Goal: Task Accomplishment & Management: Use online tool/utility

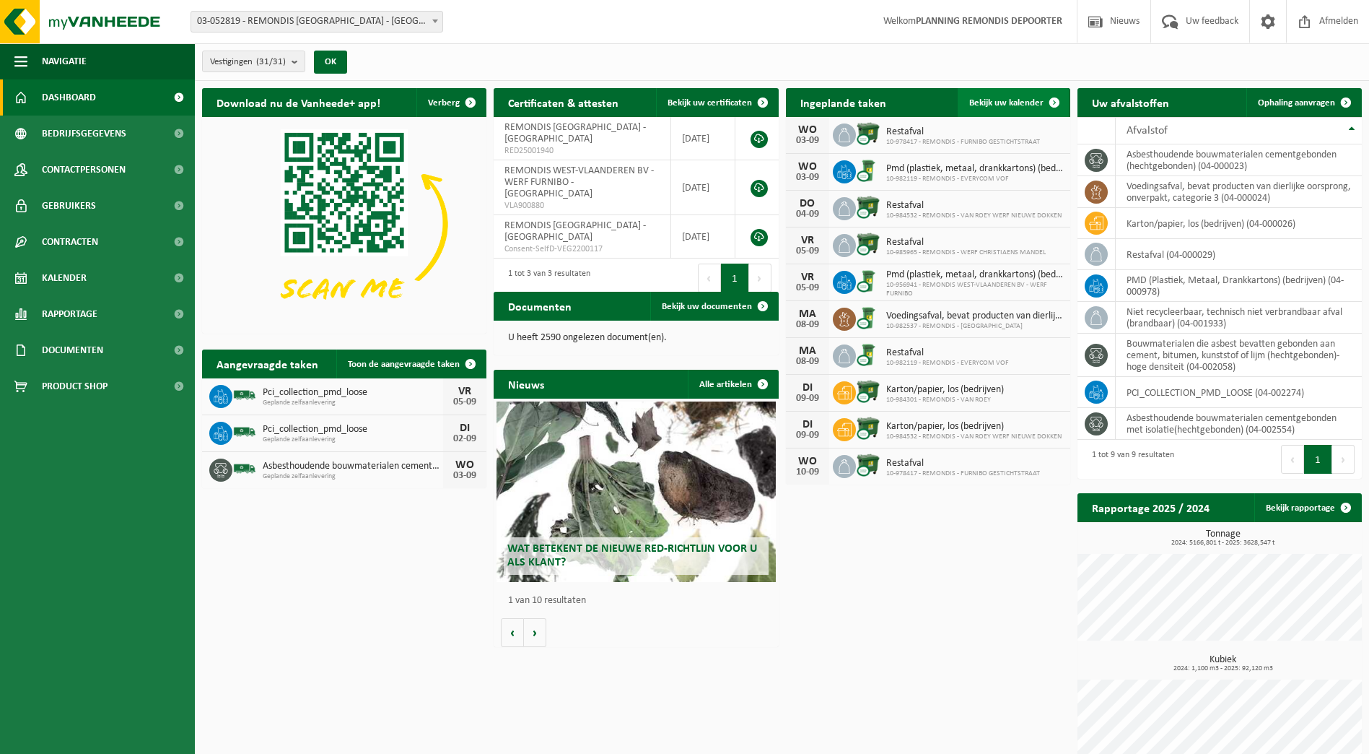
click at [988, 99] on span "Bekijk uw kalender" at bounding box center [1006, 102] width 74 height 9
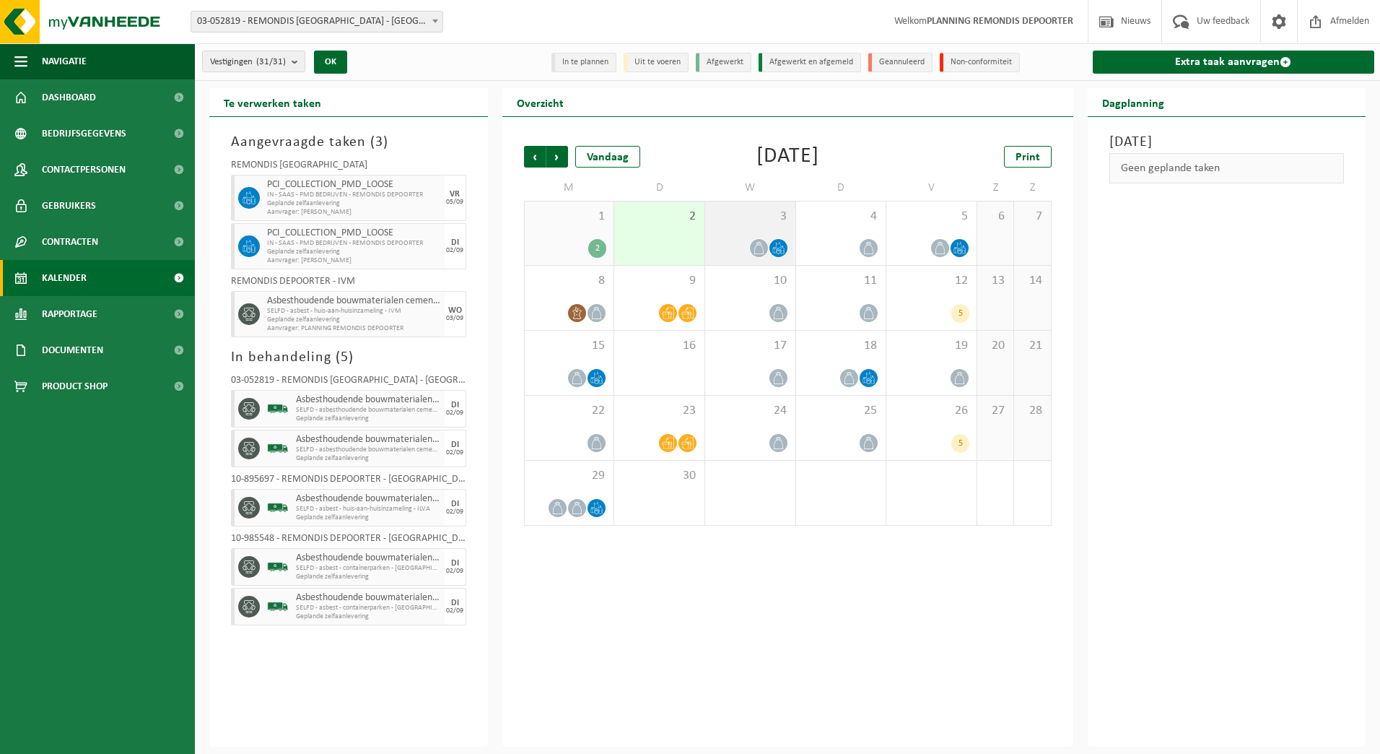
click at [784, 245] on icon at bounding box center [778, 248] width 12 height 12
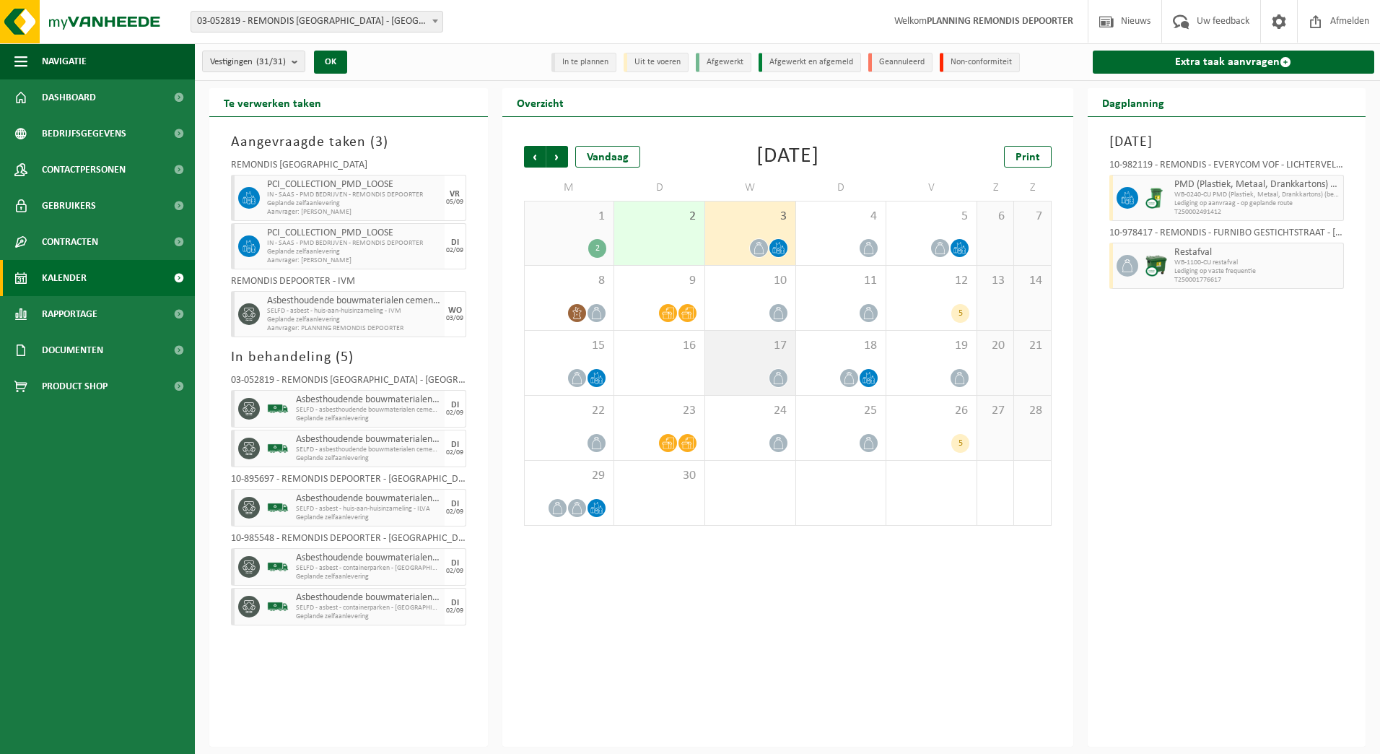
click at [776, 381] on icon at bounding box center [778, 378] width 12 height 12
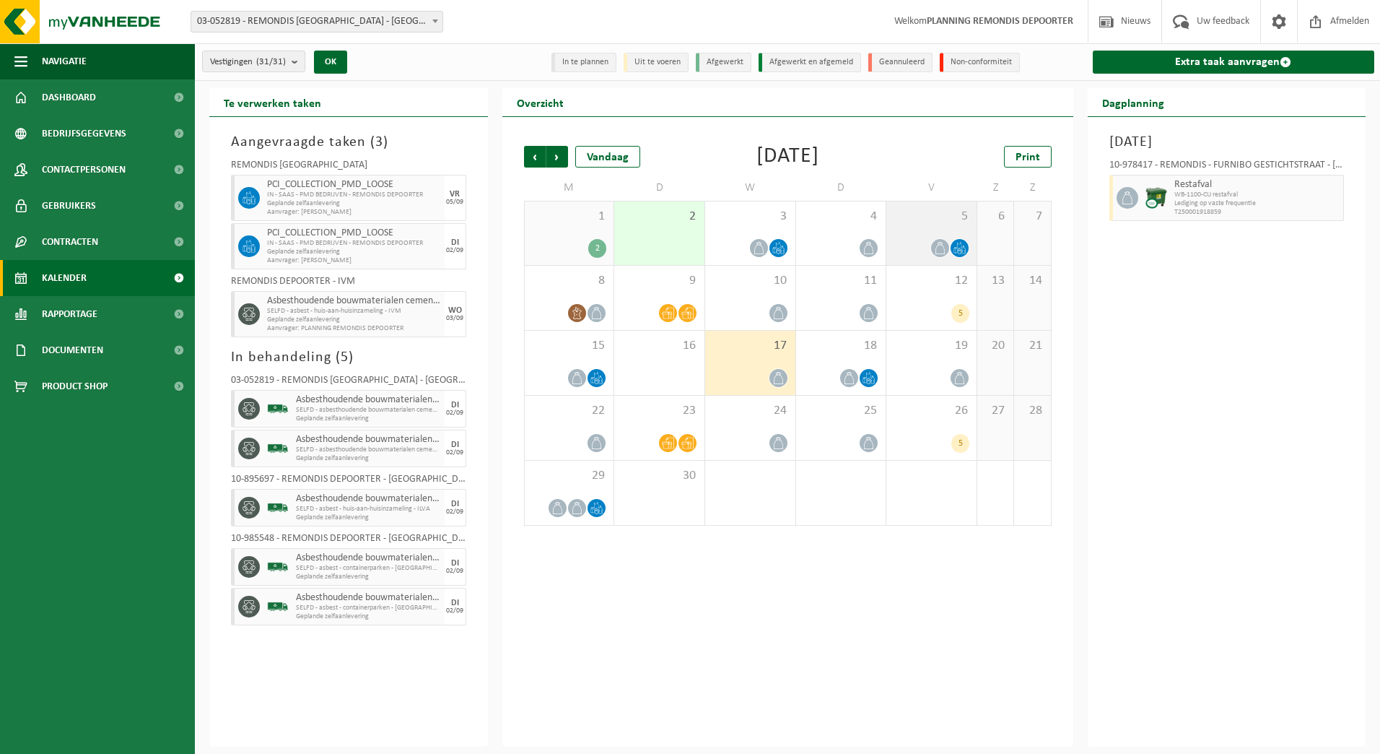
click at [938, 246] on icon at bounding box center [940, 248] width 12 height 12
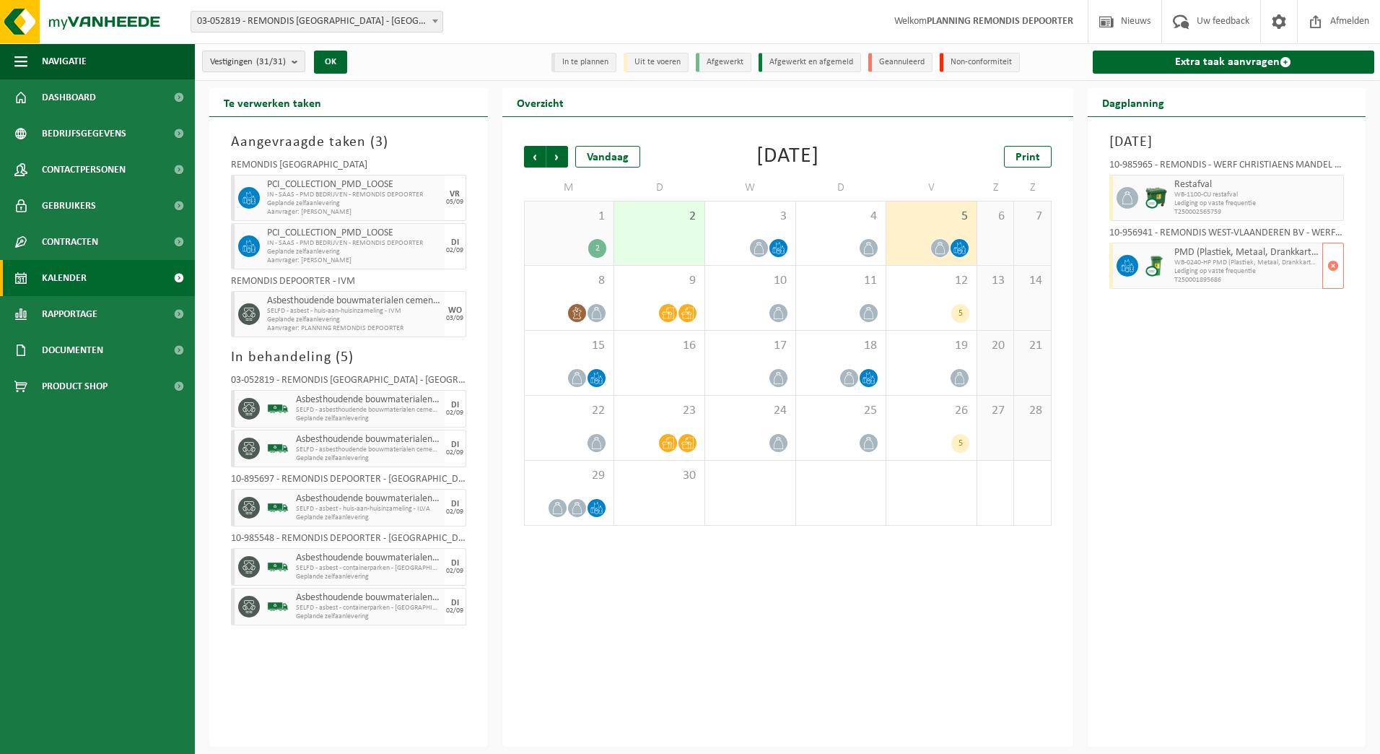
click at [1121, 264] on icon at bounding box center [1127, 265] width 13 height 13
click at [1118, 199] on span at bounding box center [1128, 198] width 22 height 22
click at [1159, 187] on img at bounding box center [1157, 198] width 22 height 22
click at [1160, 187] on img at bounding box center [1157, 198] width 22 height 22
click at [1221, 56] on link "Extra taak aanvragen" at bounding box center [1234, 62] width 282 height 23
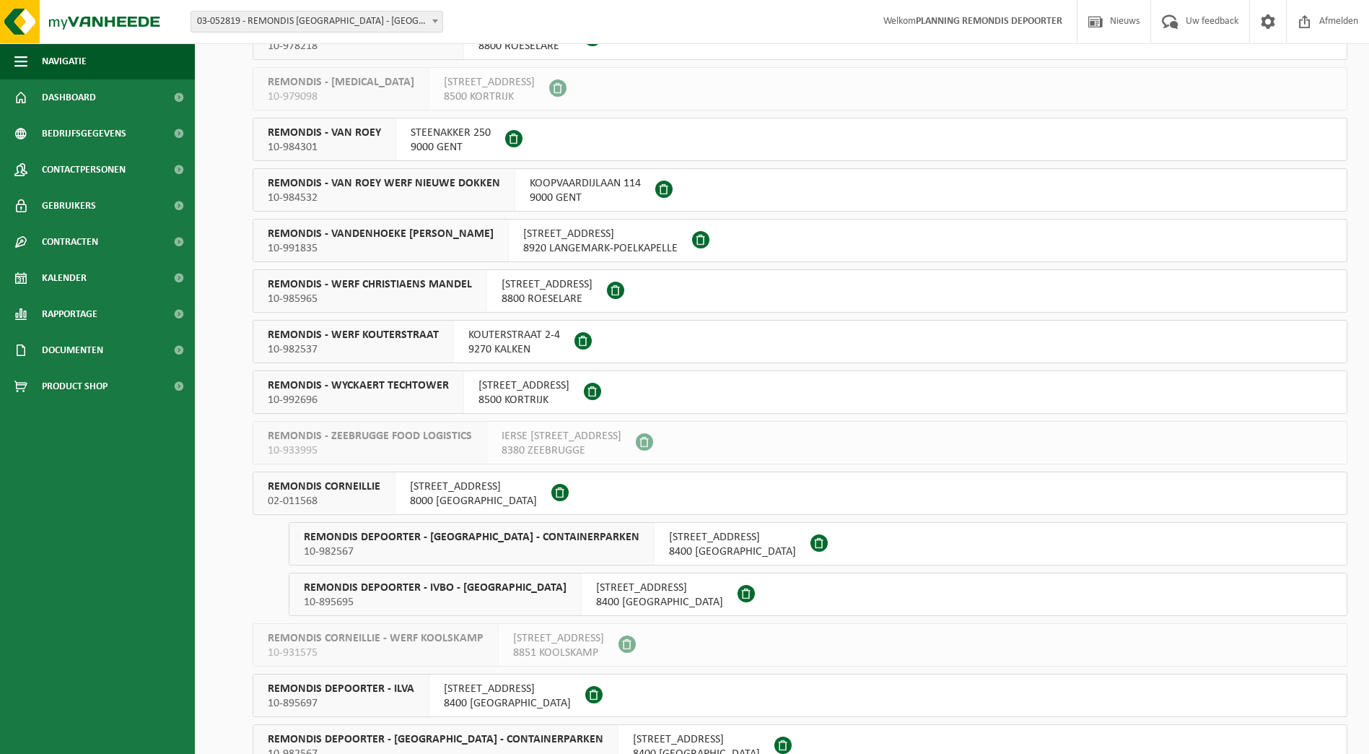
scroll to position [427, 0]
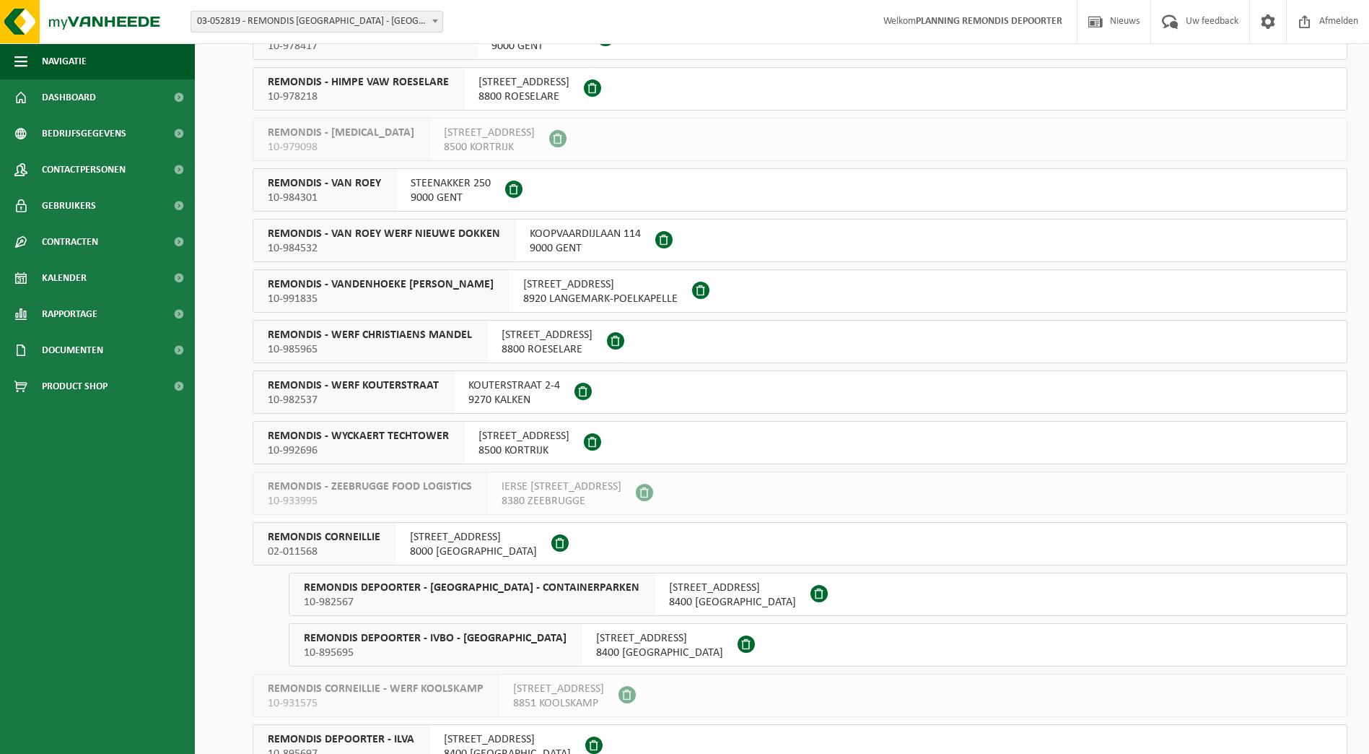
click at [531, 337] on span "ZUIDSTRAAT 20" at bounding box center [547, 335] width 91 height 14
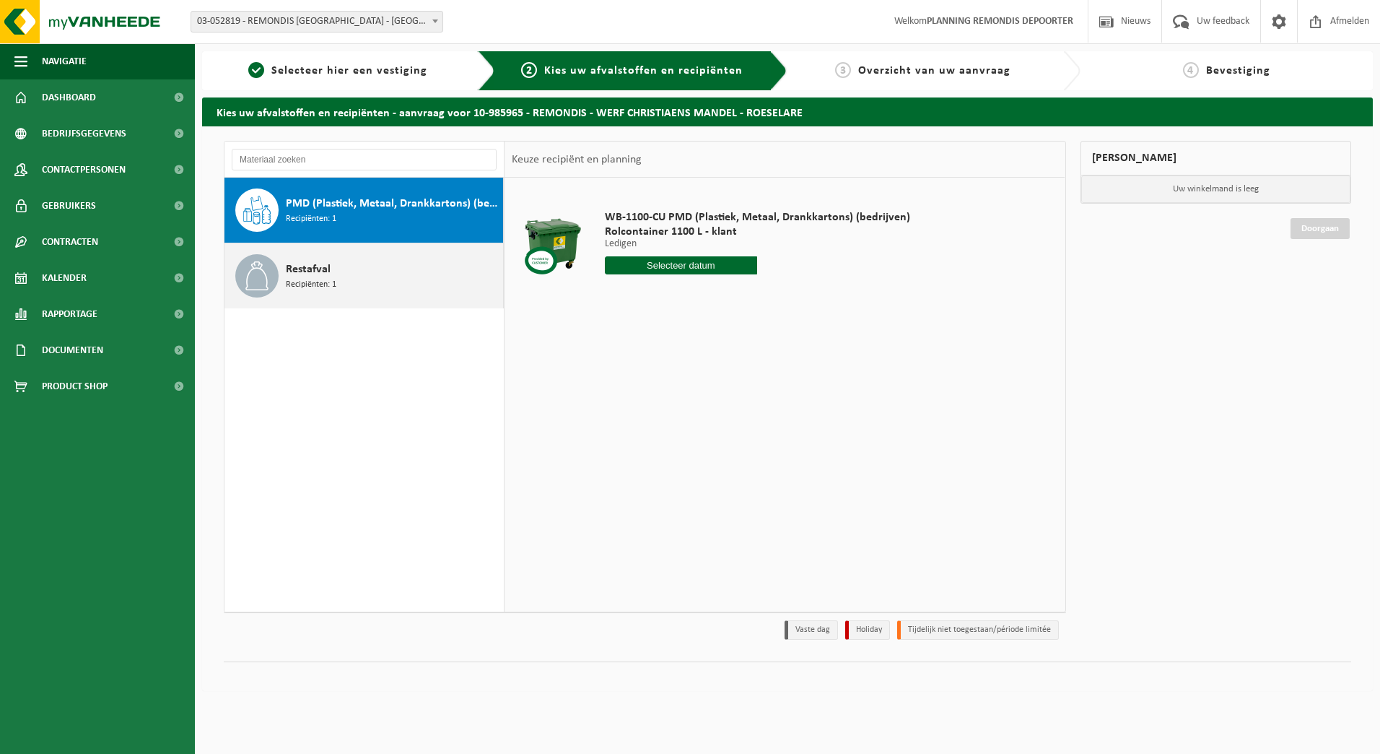
click at [310, 282] on span "Recipiënten: 1" at bounding box center [311, 285] width 51 height 14
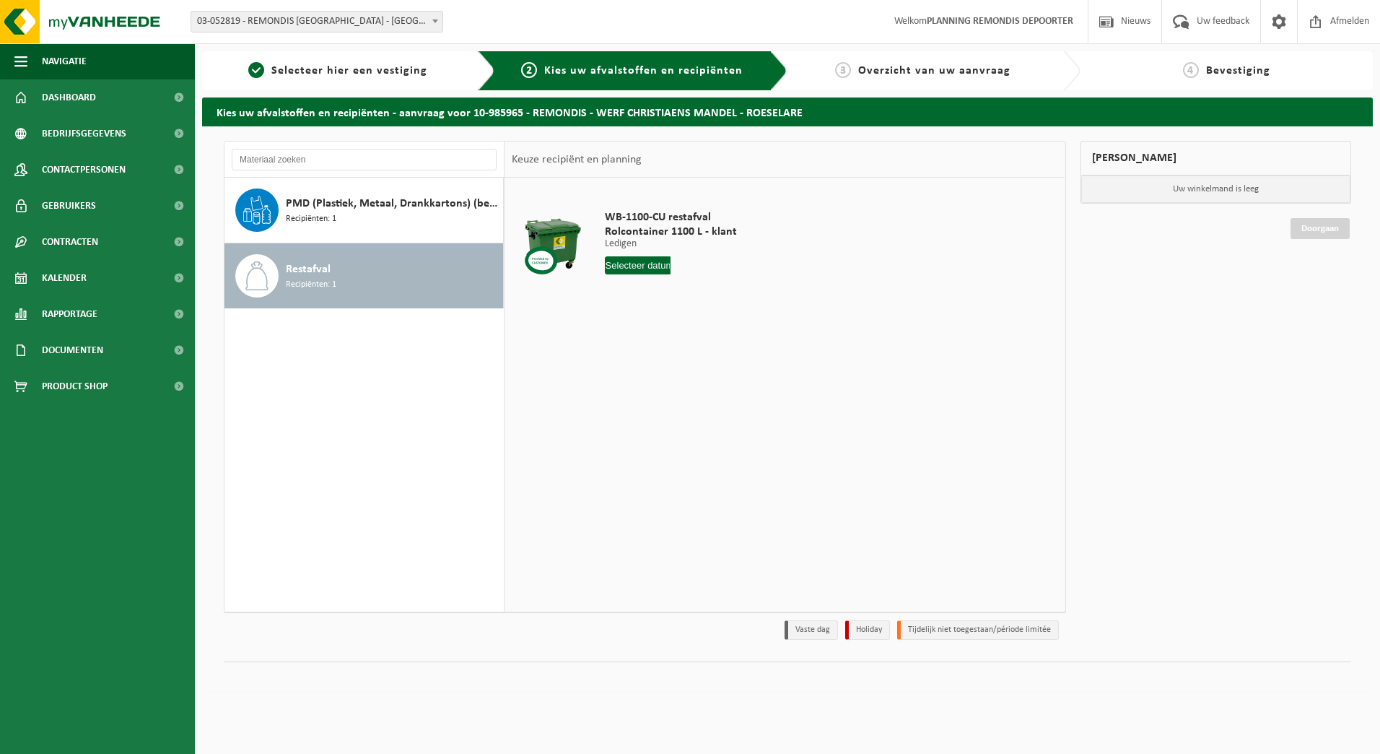
click at [630, 266] on input "text" at bounding box center [638, 265] width 66 height 18
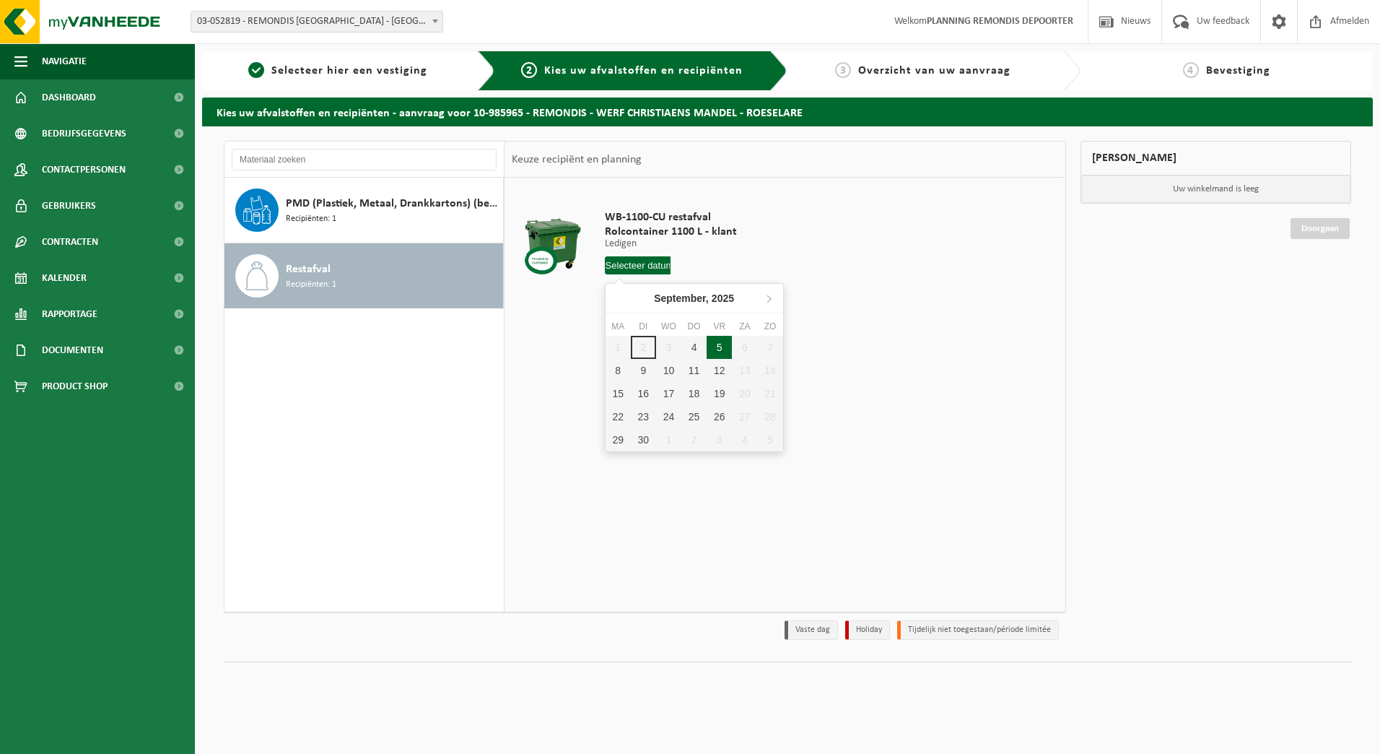
click at [721, 349] on div "5" at bounding box center [719, 347] width 25 height 23
type input "Van 2025-09-05"
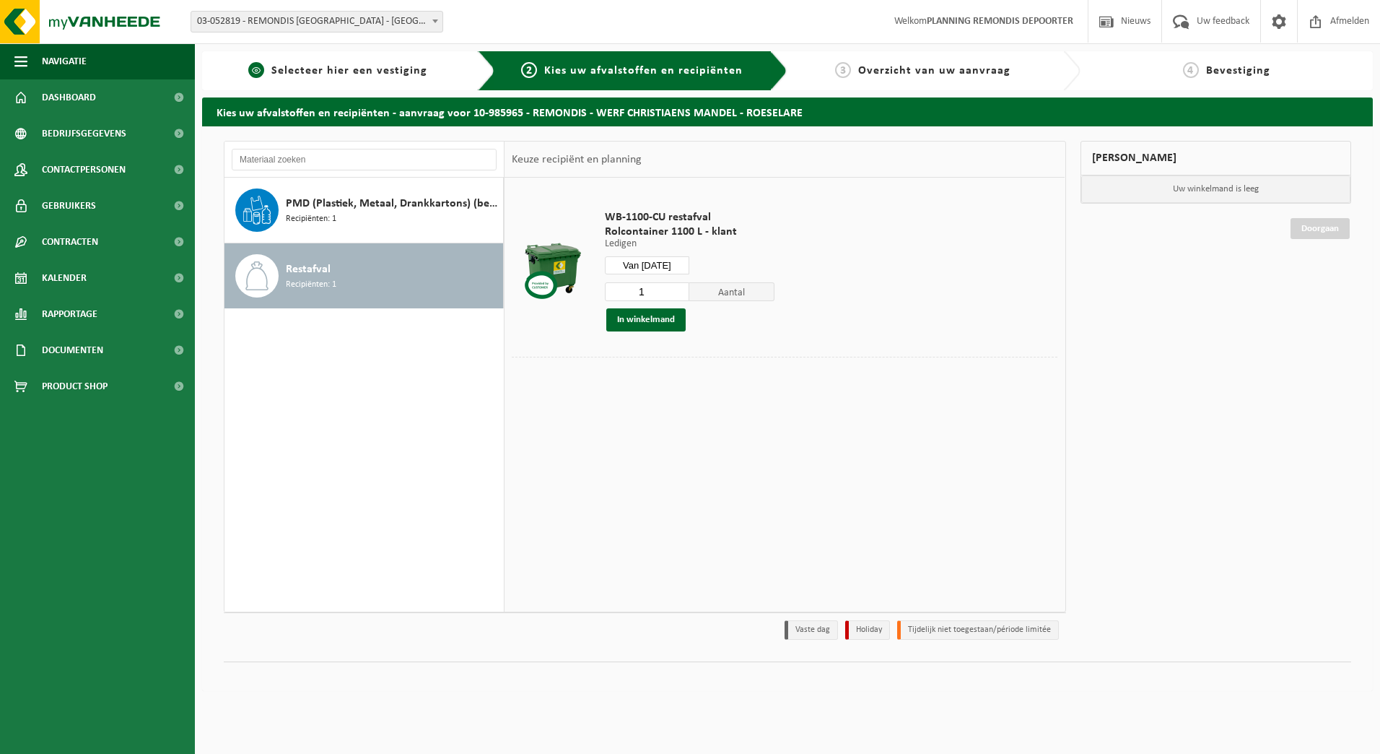
click at [292, 66] on span "Selecteer hier een vestiging" at bounding box center [349, 71] width 156 height 12
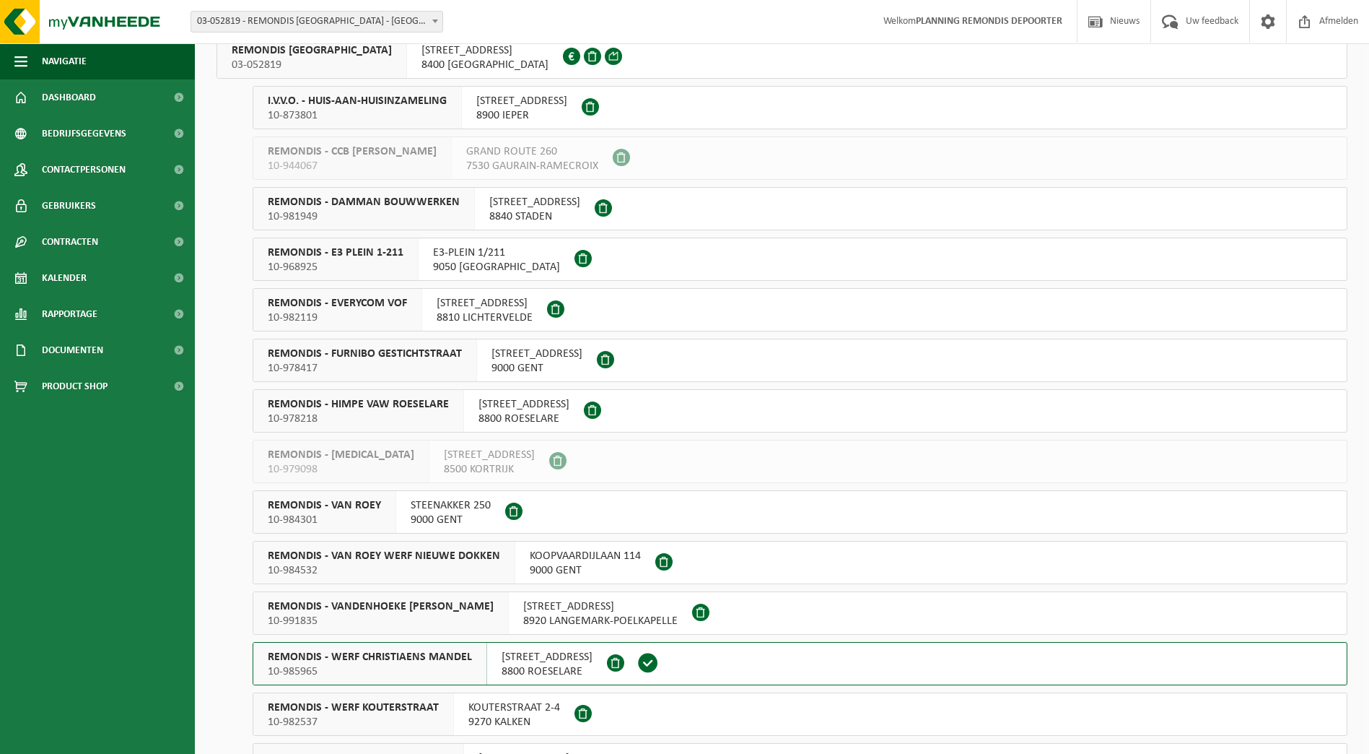
scroll to position [217, 0]
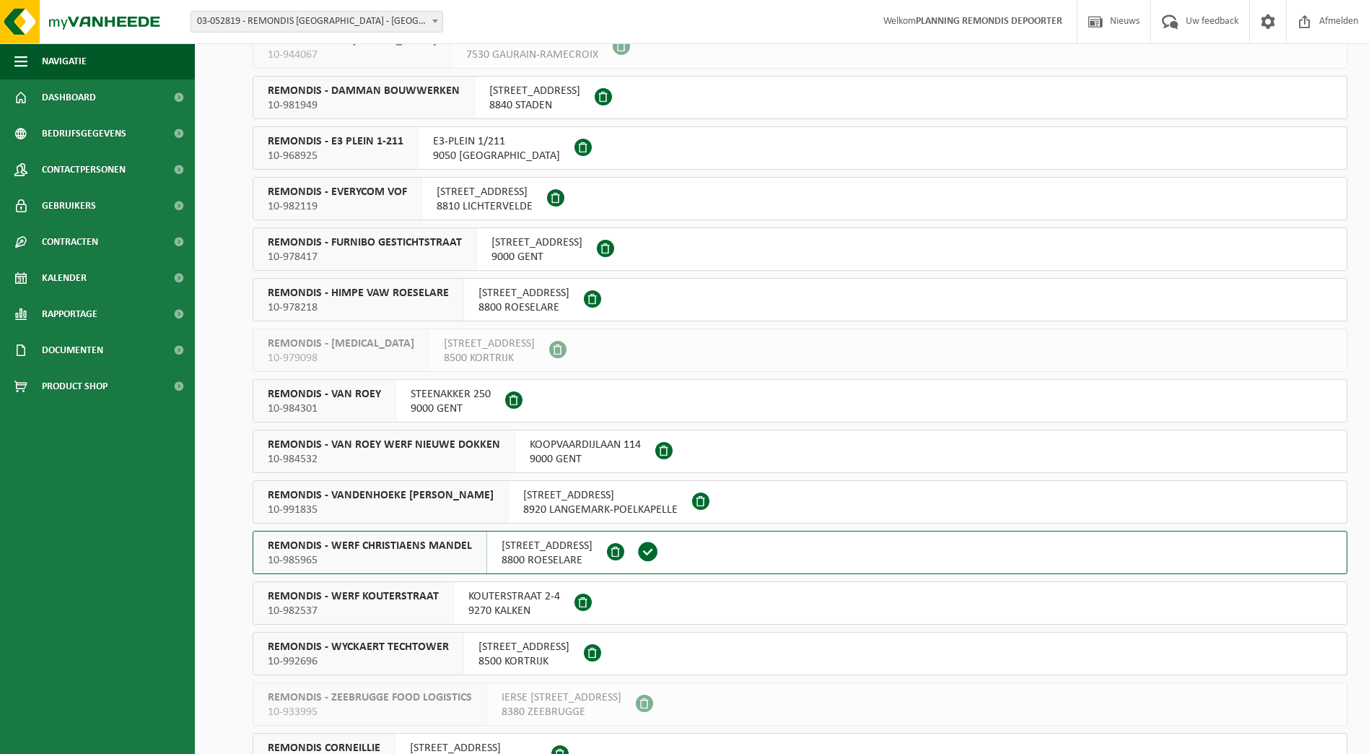
click at [423, 645] on span "REMONDIS - WYCKAERT TECHTOWER" at bounding box center [358, 647] width 181 height 14
